Goal: Navigation & Orientation: Find specific page/section

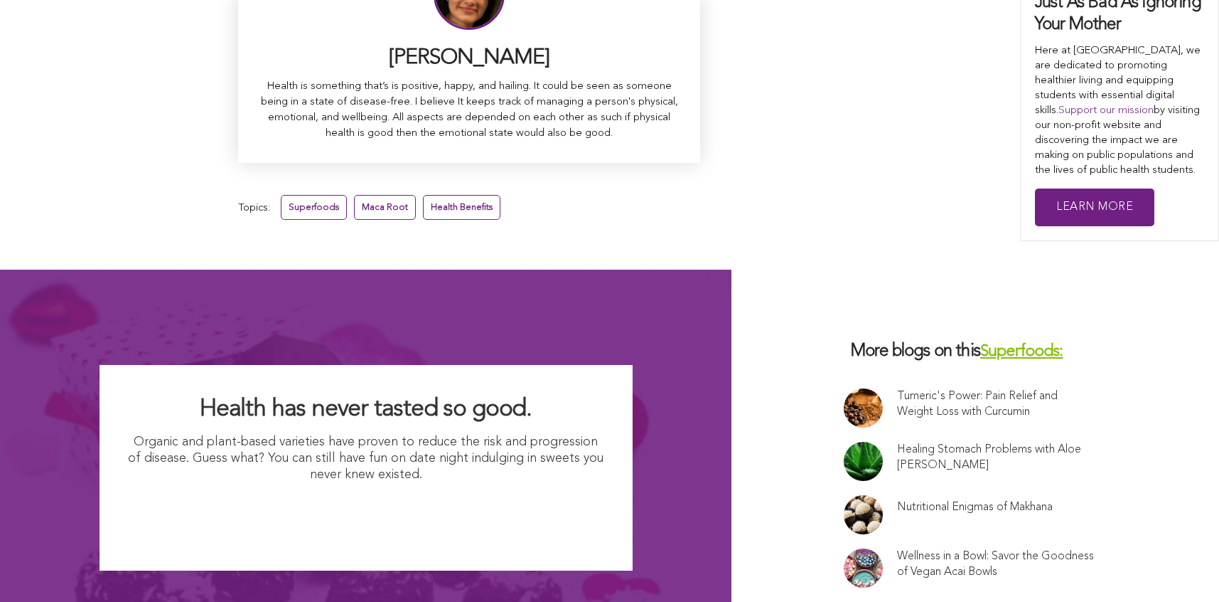
scroll to position [9359, 0]
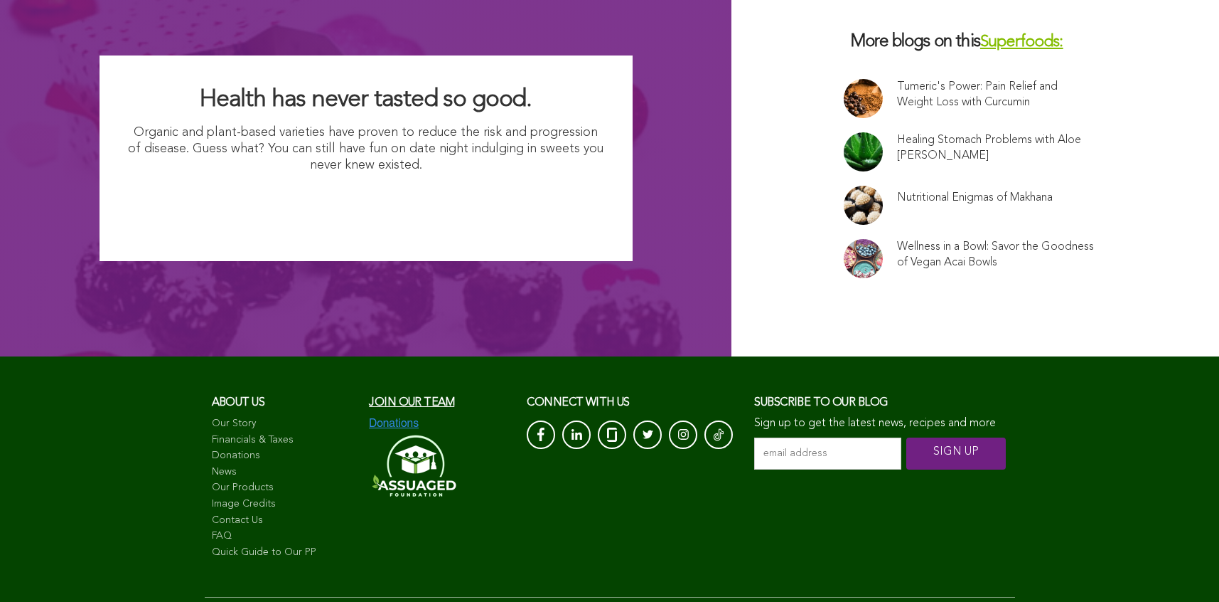
click at [212, 433] on link "Financials & Taxes" at bounding box center [284, 440] width 144 height 14
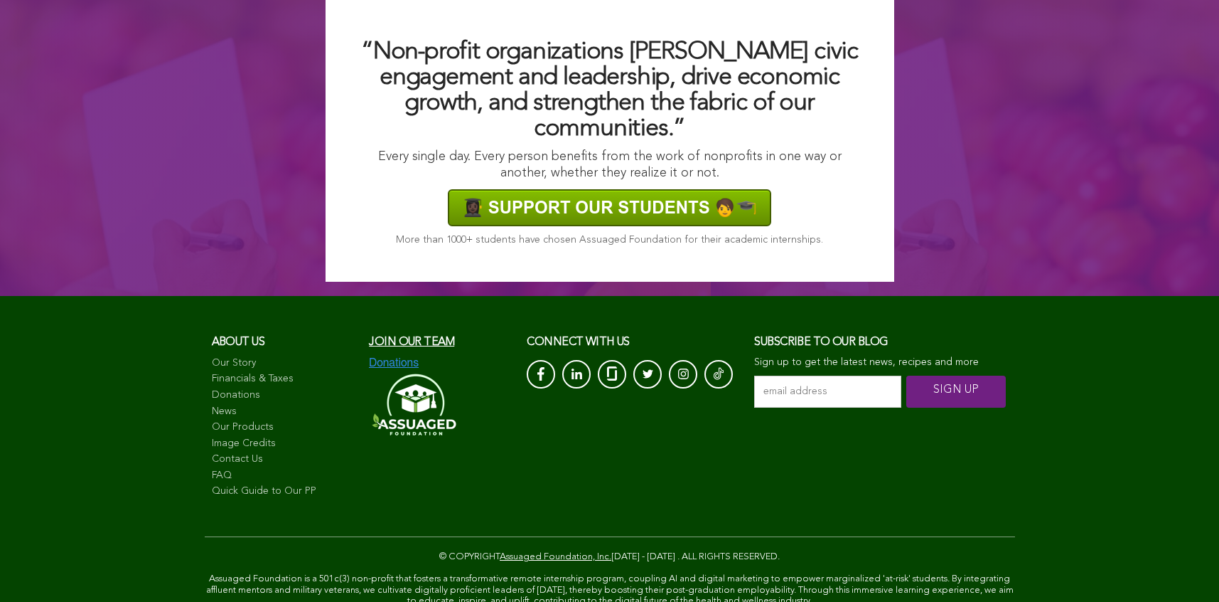
scroll to position [1193, 0]
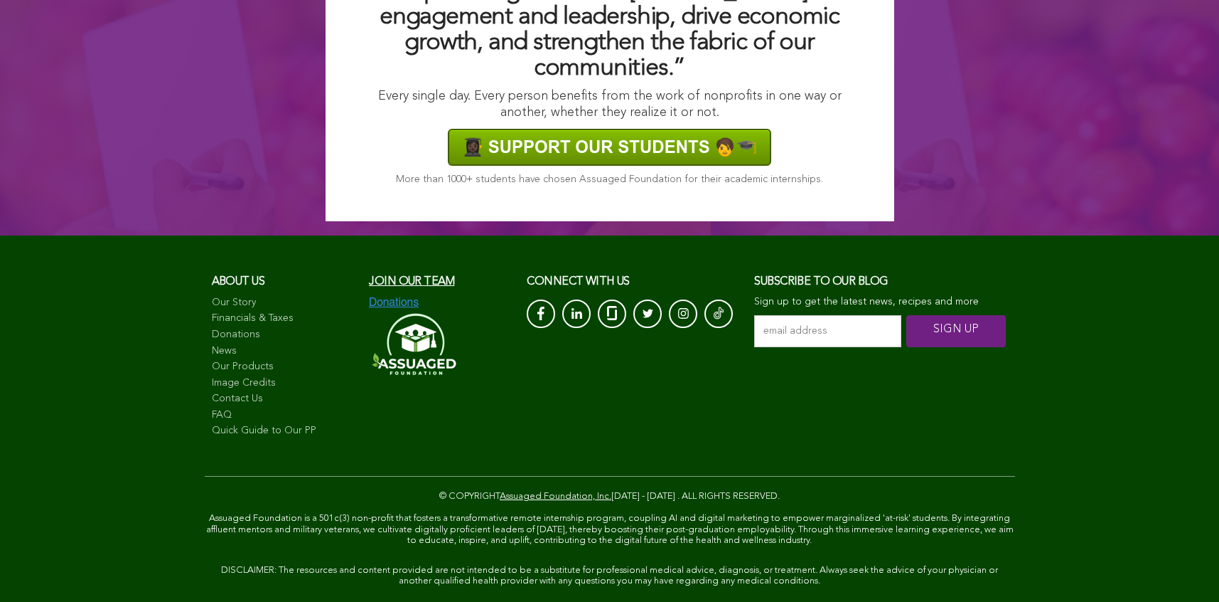
click at [212, 326] on link "Financials & Taxes" at bounding box center [284, 318] width 144 height 14
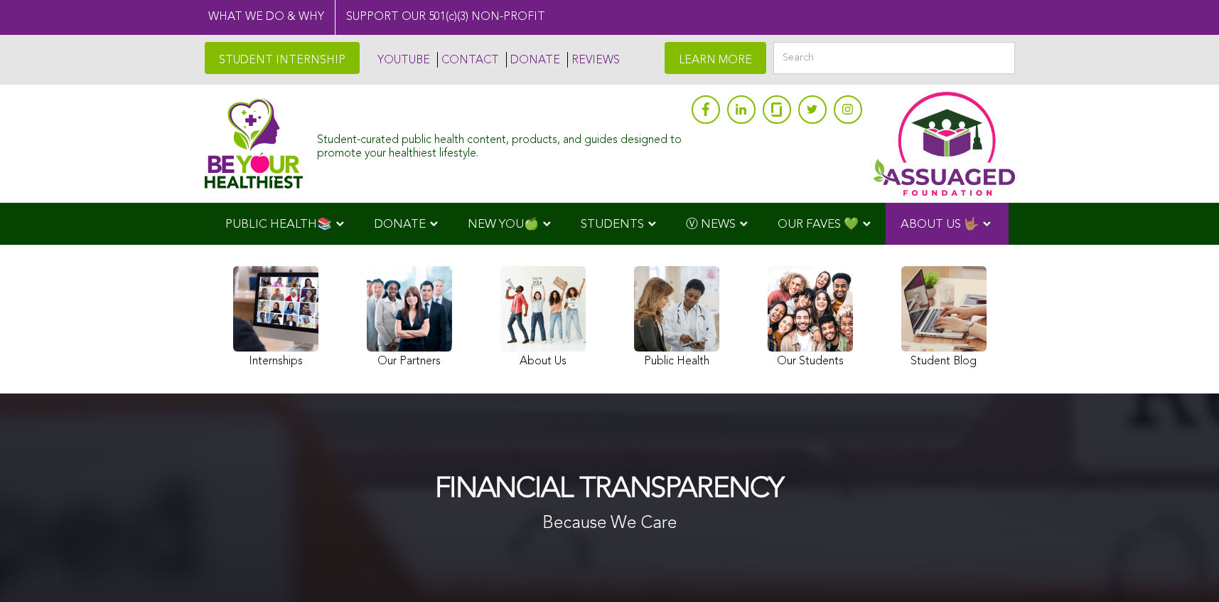
click at [205, 142] on img at bounding box center [254, 143] width 99 height 90
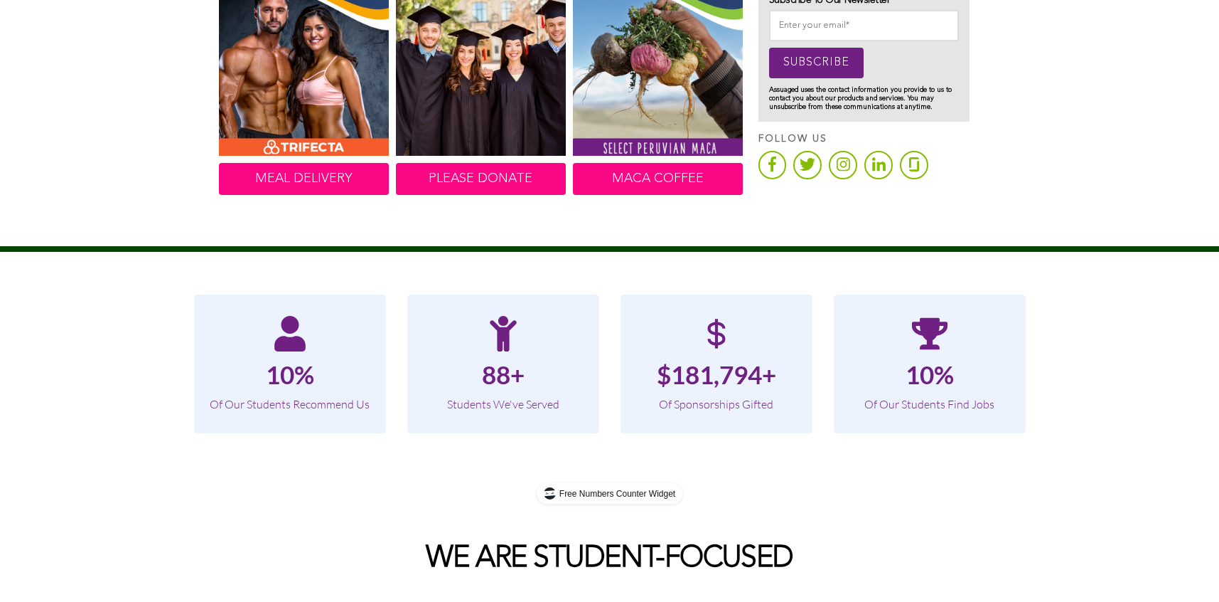
scroll to position [981, 0]
